Goal: Navigation & Orientation: Find specific page/section

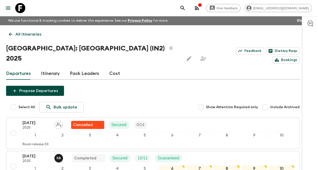
click at [35, 34] on p "All itineraries" at bounding box center [28, 34] width 26 height 6
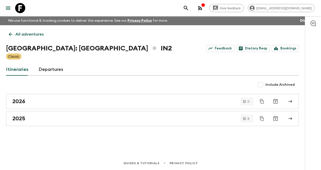
click at [30, 34] on p "All adventures" at bounding box center [29, 34] width 28 height 6
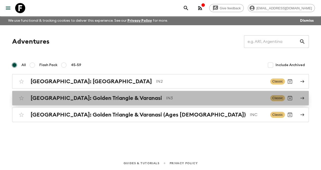
click at [76, 99] on h2 "[GEOGRAPHIC_DATA]: Golden Triangle & Varanasi" at bounding box center [97, 98] width 132 height 7
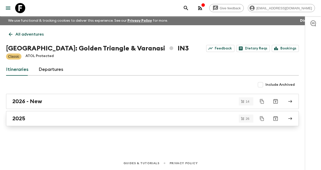
click at [28, 117] on div "2025" at bounding box center [147, 118] width 271 height 7
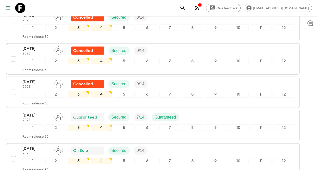
scroll to position [553, 0]
